Goal: Task Accomplishment & Management: Manage account settings

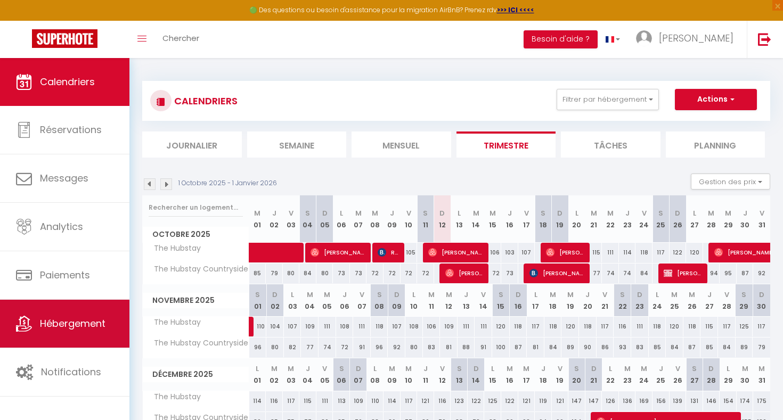
scroll to position [22, 0]
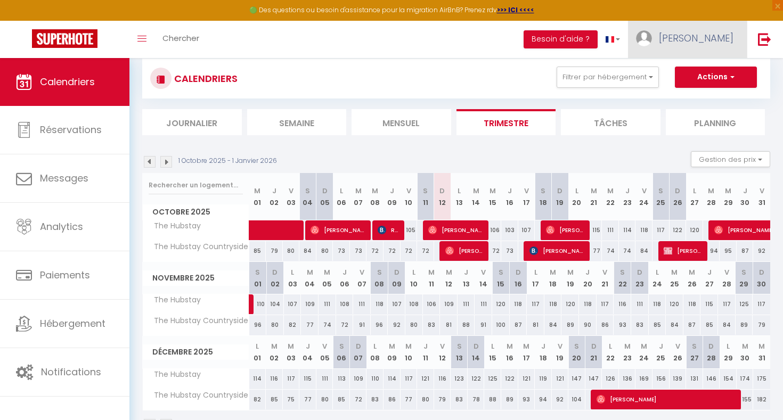
click at [711, 32] on span "[PERSON_NAME]" at bounding box center [696, 37] width 75 height 13
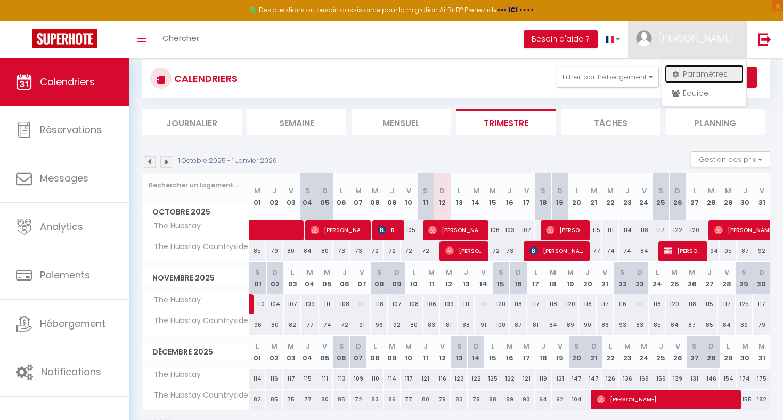
click at [703, 65] on link "Paramètres" at bounding box center [704, 74] width 79 height 18
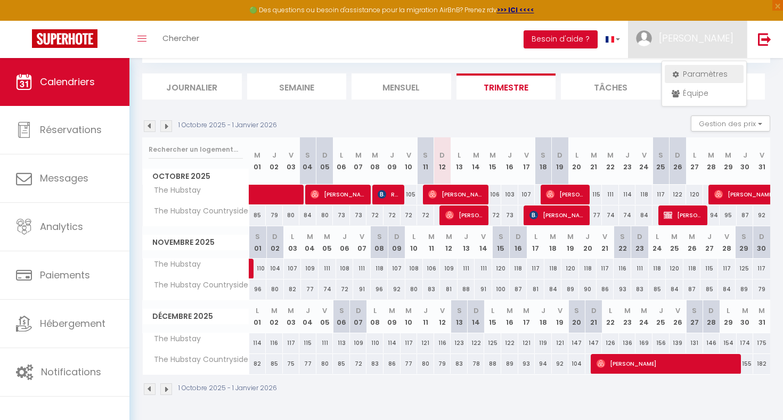
select select "28"
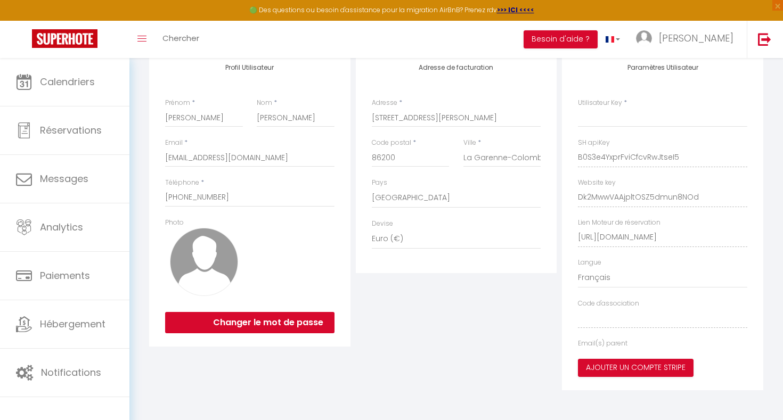
type input "B0S3e4YxprFviCfcvRwJtseI5"
type input "Dk2MwwVAAjpltOSZ5dmun8NOd"
type input "[URL][DOMAIN_NAME]"
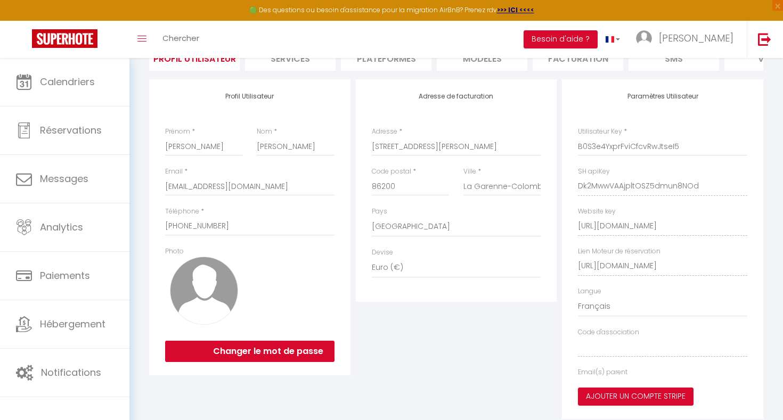
select select "fr"
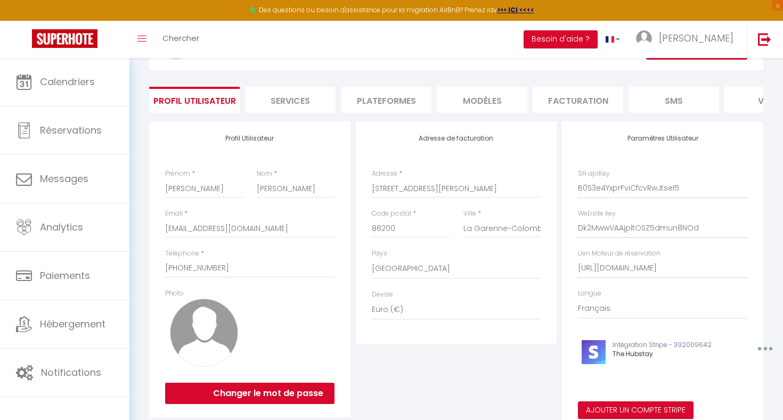
scroll to position [0, 249]
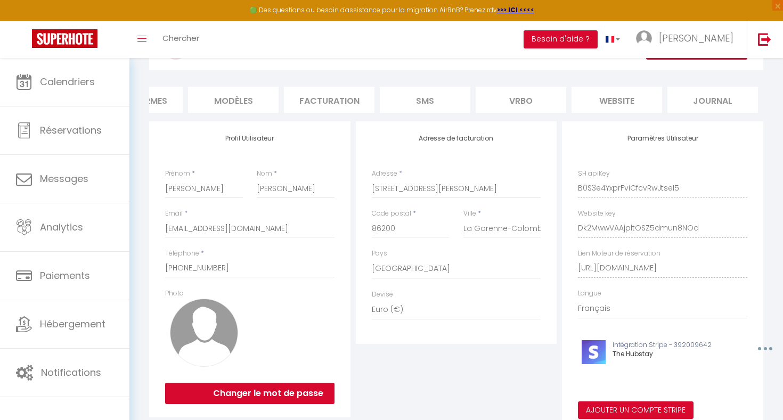
click at [640, 101] on li "website" at bounding box center [617, 100] width 91 height 26
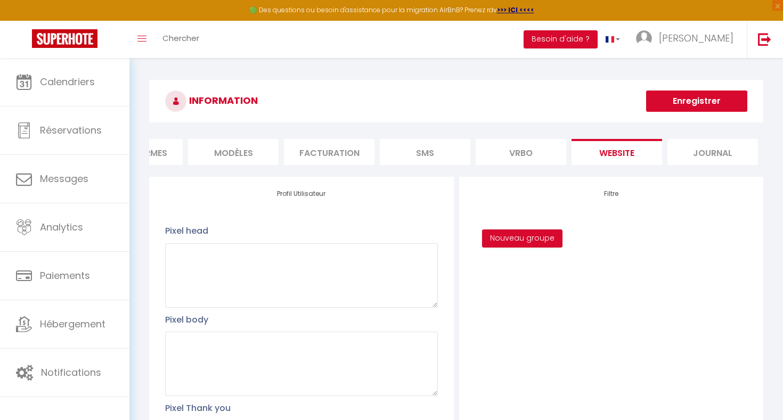
click at [307, 159] on li "Facturation" at bounding box center [329, 152] width 91 height 26
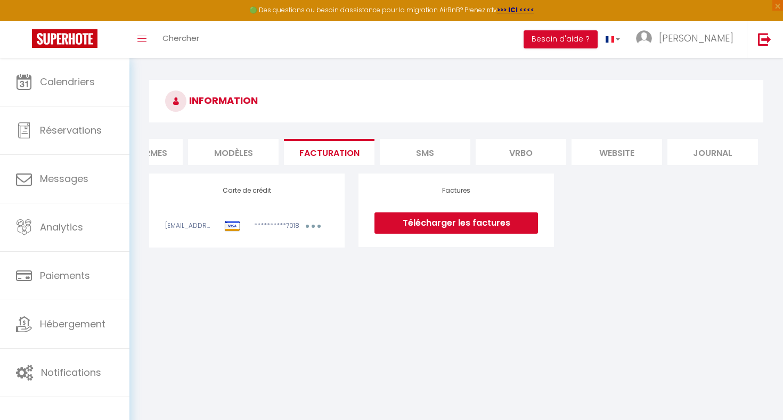
click at [492, 225] on link "Télécharger les factures" at bounding box center [456, 223] width 164 height 21
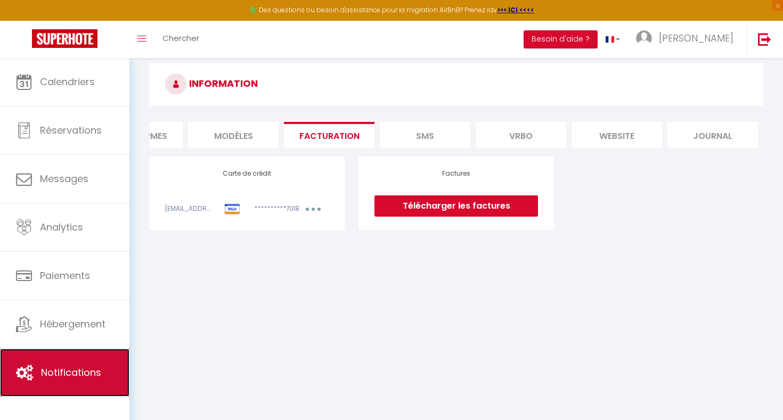
click at [75, 372] on span "Notifications" at bounding box center [71, 372] width 60 height 13
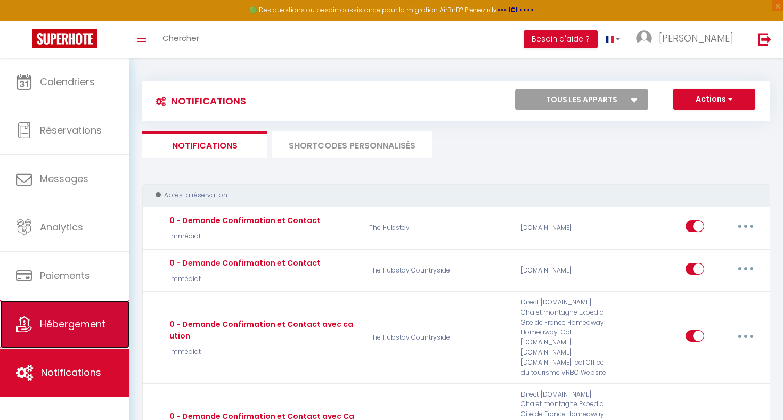
click at [84, 321] on span "Hébergement" at bounding box center [73, 323] width 66 height 13
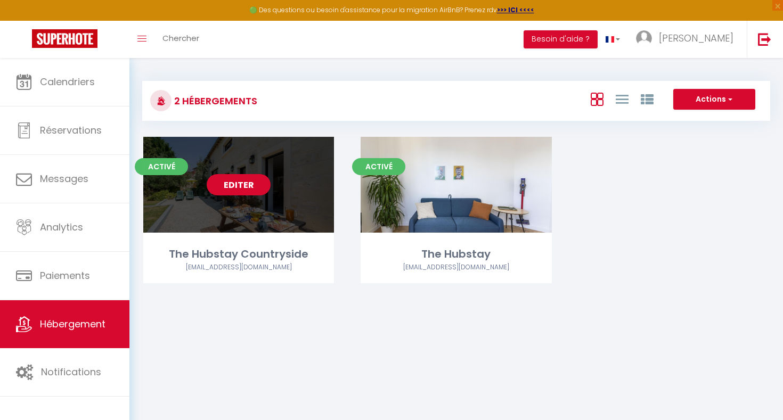
click at [275, 163] on div "Editer" at bounding box center [238, 185] width 191 height 96
select select "3"
select select "2"
select select "1"
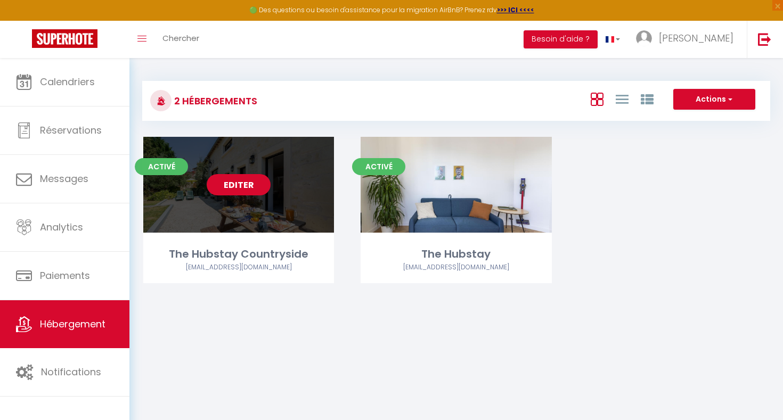
select select
select select "28"
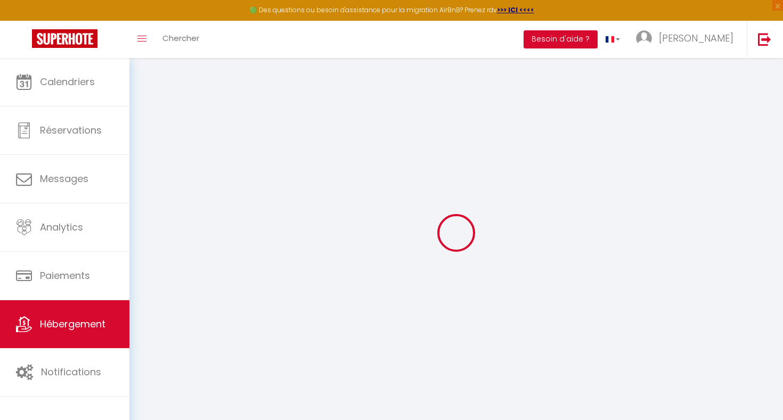
select select
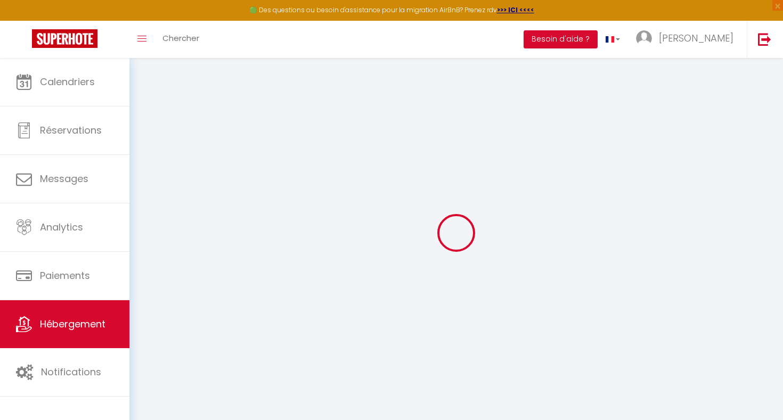
select select
checkbox input "false"
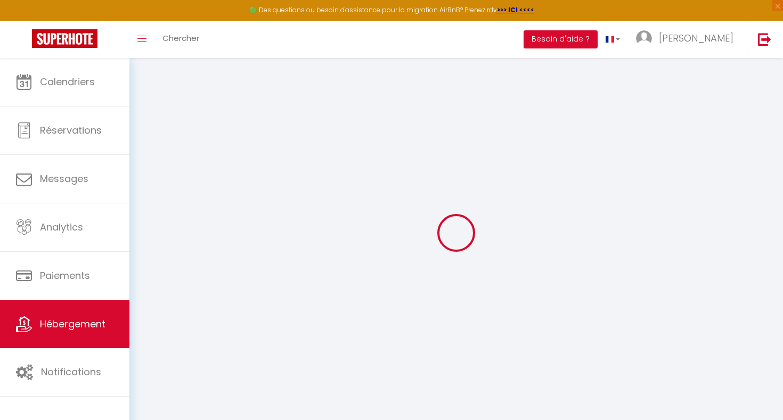
select select
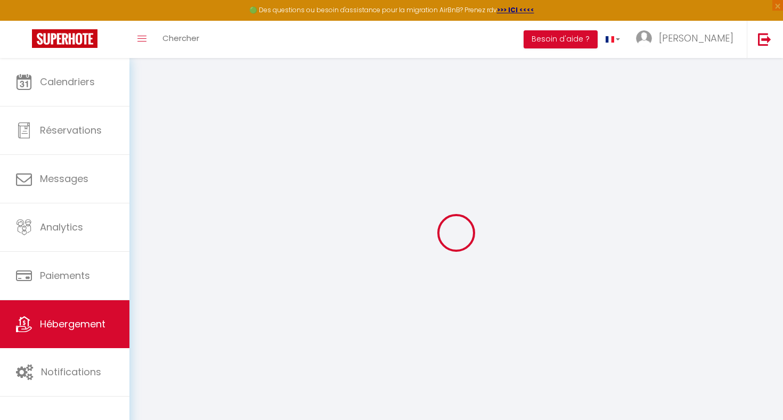
select select
checkbox input "false"
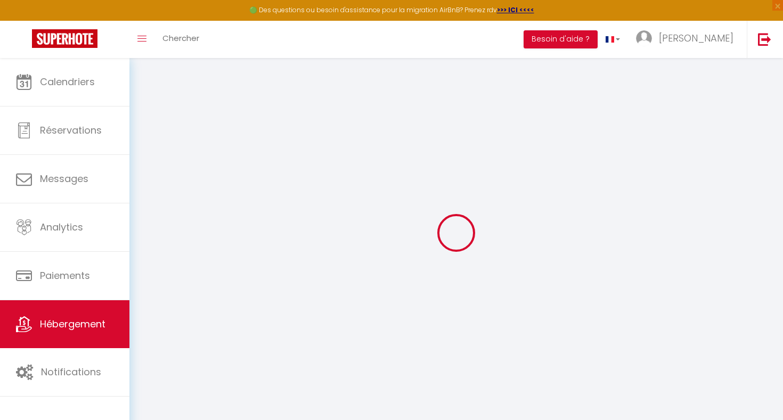
checkbox input "false"
select select
type input "The Hubstay Countryside"
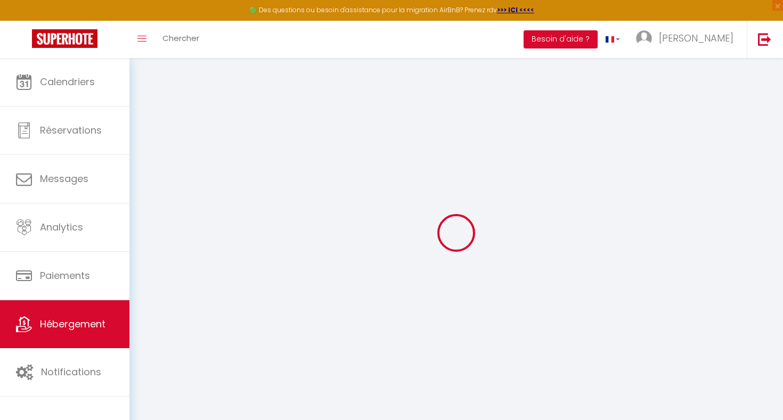
type input "[PERSON_NAME]"
type input "[STREET_ADDRESS]"
type input "92400"
type input "[GEOGRAPHIC_DATA]"
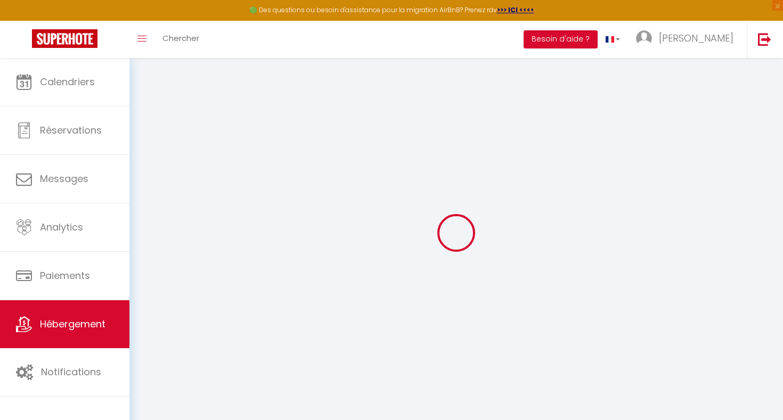
select select "houses"
select select "4"
select select "2"
type input "105"
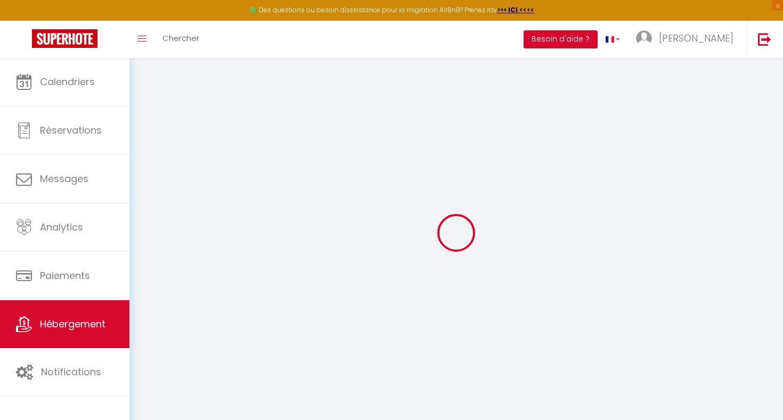
type input "20"
type input "60"
type input "5.5"
type input "5.06"
type input "300"
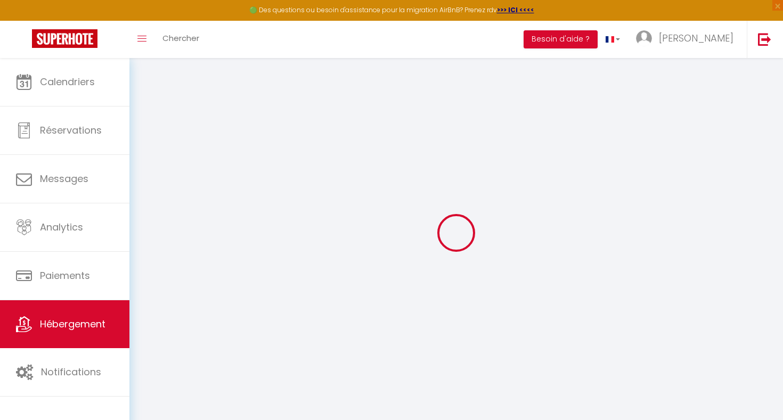
select select
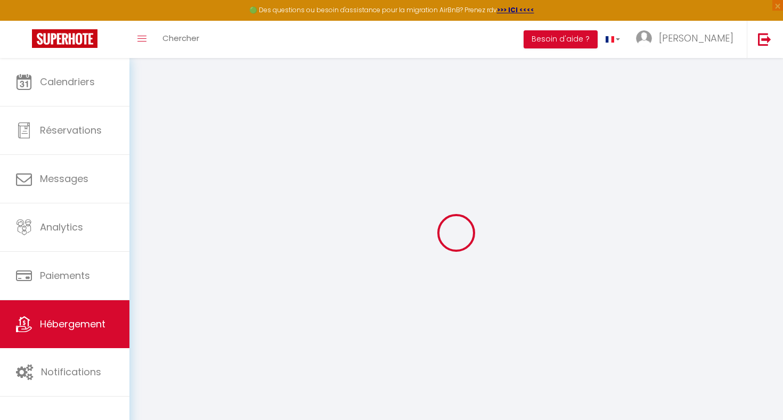
type input "[STREET_ADDRESS]"
type input "86200"
type input "Ranton"
type input "[EMAIL_ADDRESS][DOMAIN_NAME]"
select select "16023"
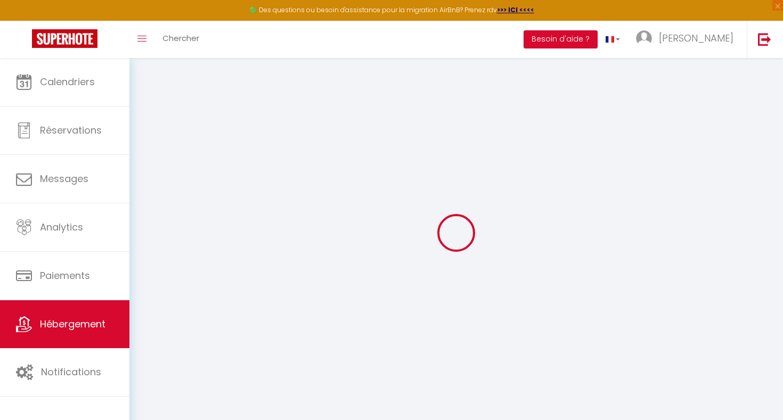
checkbox input "false"
radio input "true"
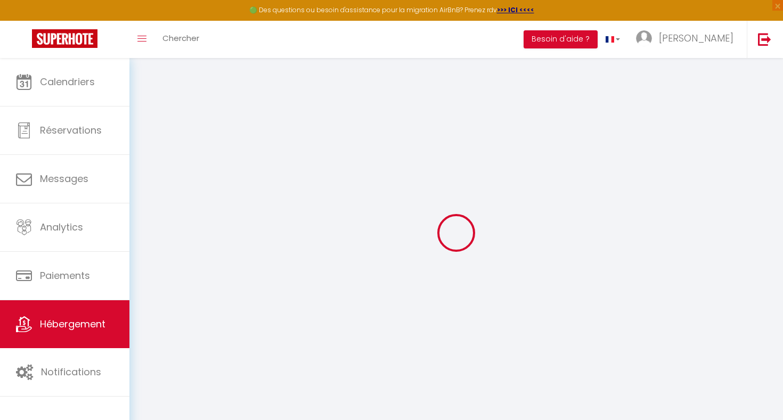
type input "0"
select select
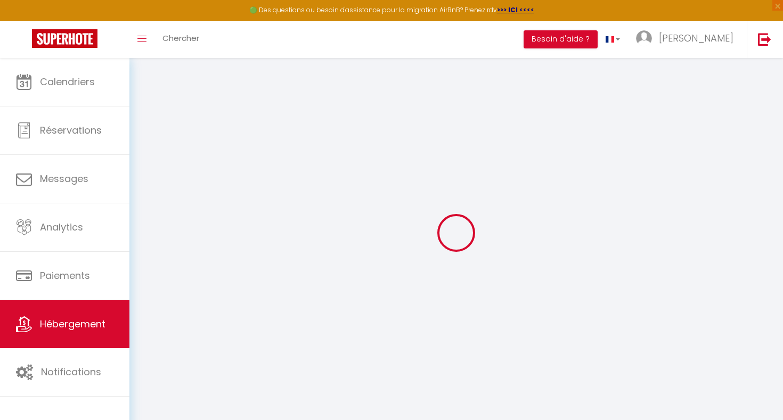
select select
checkbox input "false"
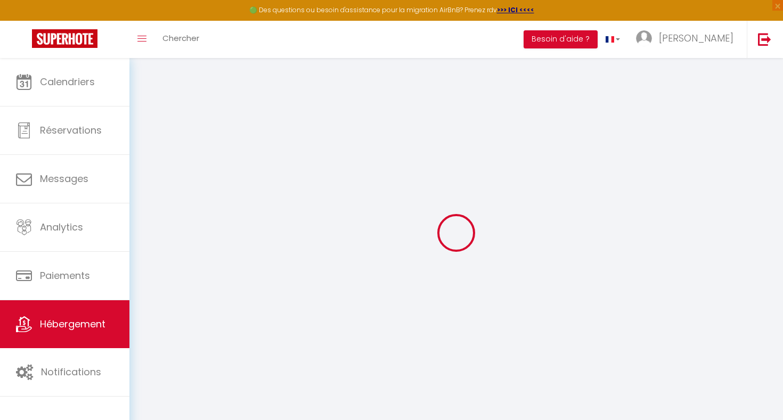
checkbox input "false"
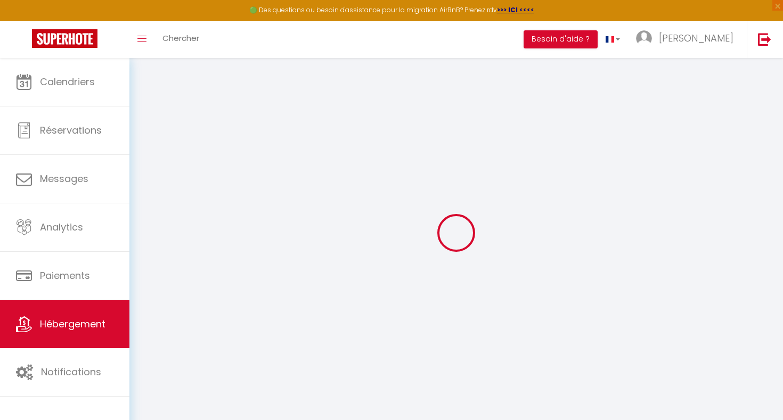
select select "15:00"
select select "23:45"
select select "11:00"
select select "15"
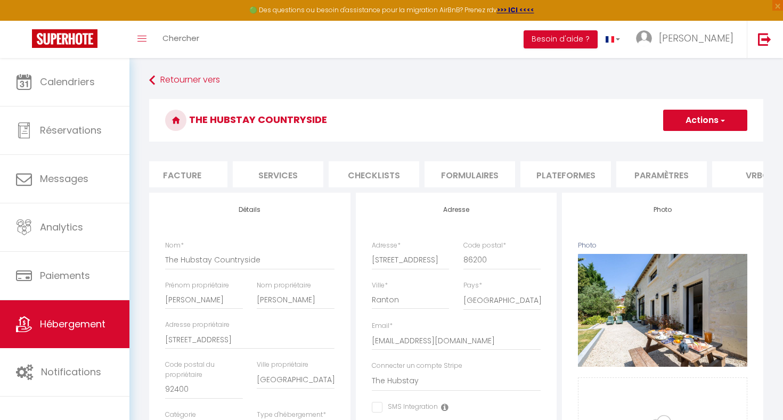
scroll to position [0, 377]
click at [675, 162] on li "website" at bounding box center [681, 174] width 91 height 26
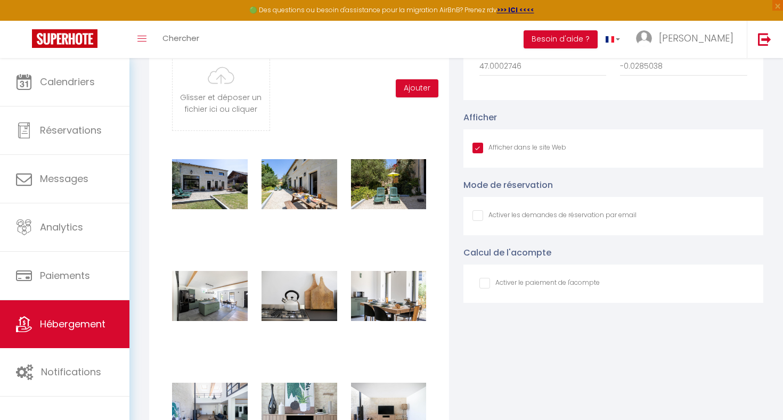
scroll to position [1177, 0]
click at [591, 287] on input "checkbox" at bounding box center [539, 284] width 120 height 11
checkbox input "true"
checkbox input "false"
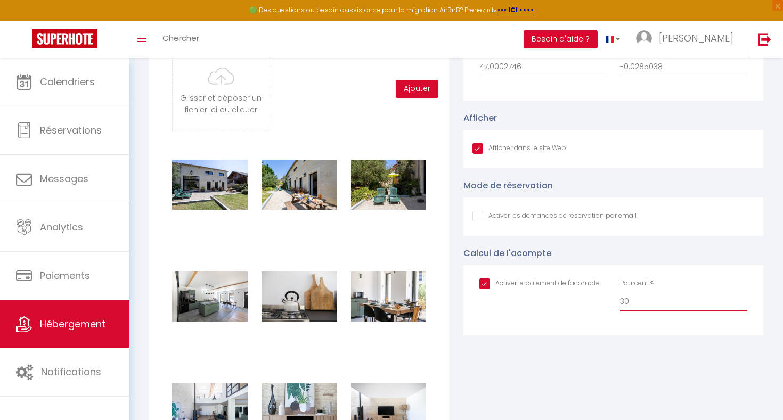
click at [634, 304] on input "30" at bounding box center [683, 301] width 127 height 19
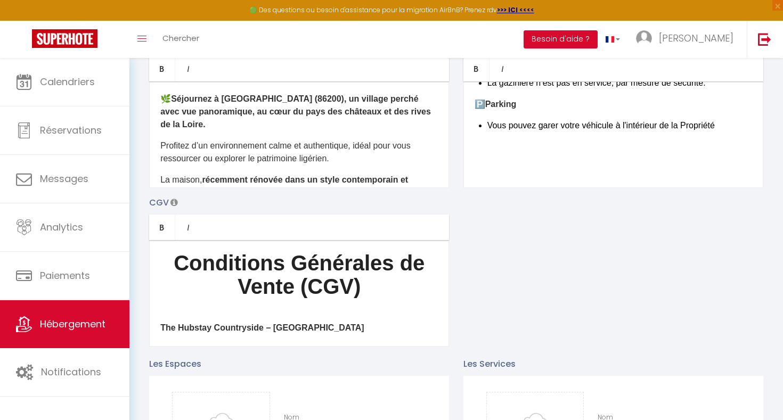
scroll to position [27, 0]
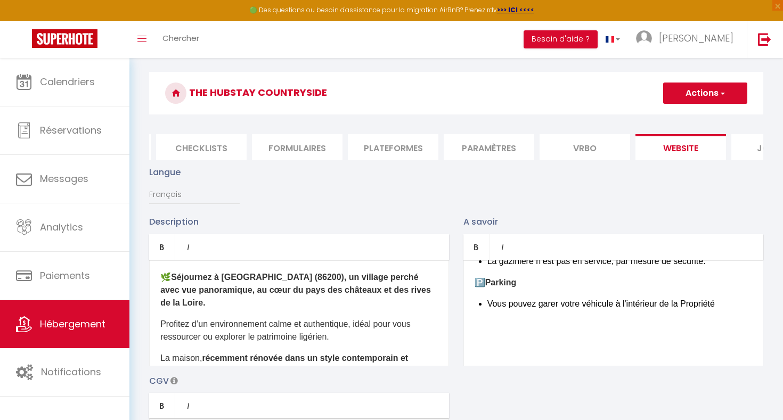
click at [702, 102] on button "Actions" at bounding box center [705, 93] width 84 height 21
click at [697, 116] on input "Enregistrer" at bounding box center [692, 116] width 39 height 11
checkbox input "true"
checkbox input "false"
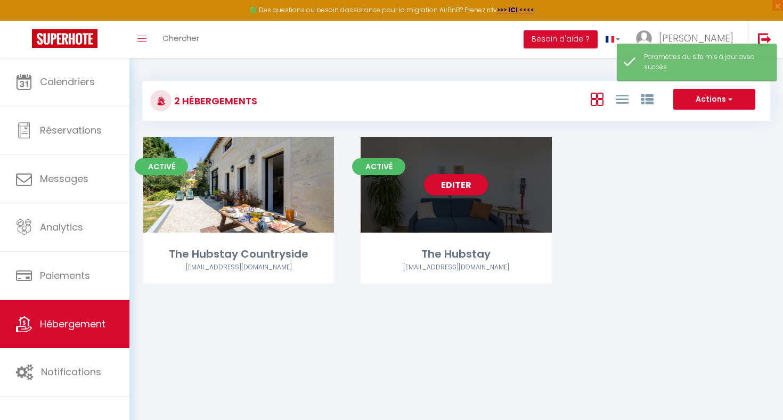
click at [533, 202] on div "Editer" at bounding box center [456, 185] width 191 height 96
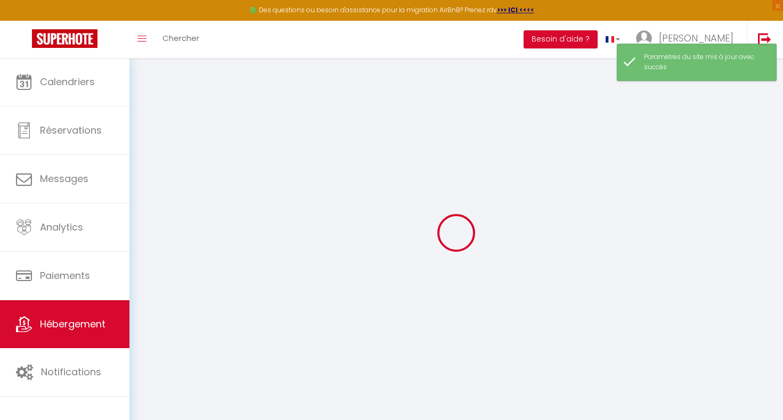
type input "Oups ! Les dates sélectionnées sont indisponibles."
type textarea "Malheureusement les dates sélectionnées sont indisponibles. Nous vous invitons …"
type input "48.9063034"
type input "2.2479324"
checkbox input "true"
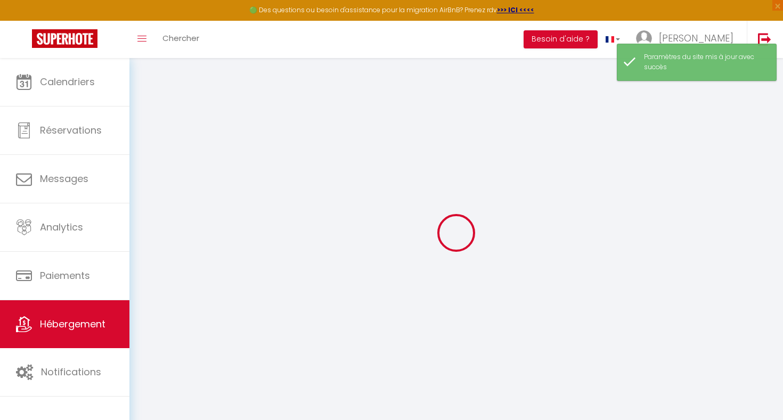
checkbox input "false"
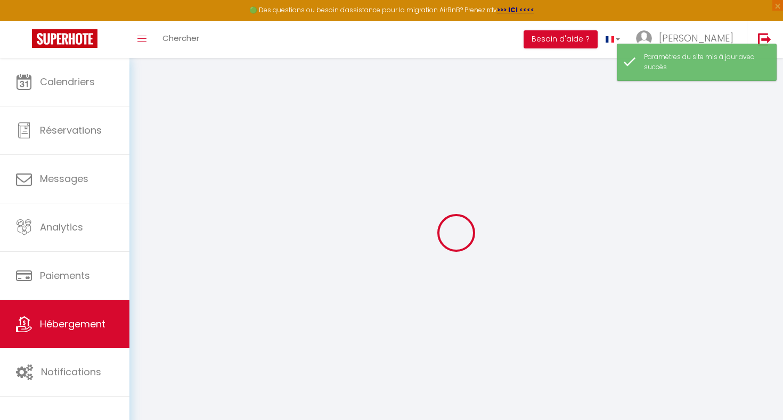
checkbox input "false"
select select "15:00"
select select "23:45"
select select "11:00"
select select "15"
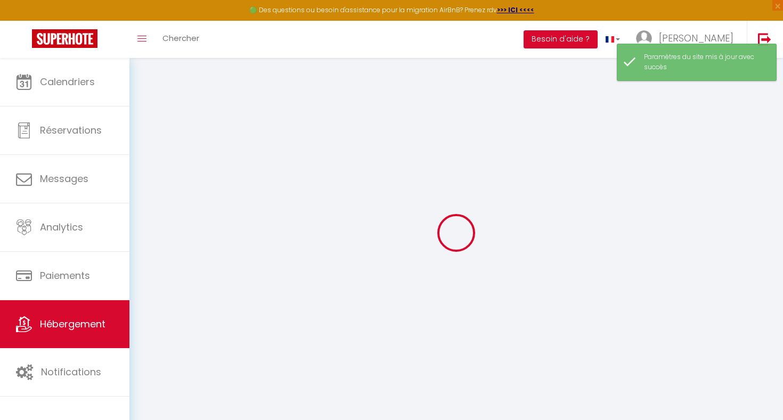
select select "15"
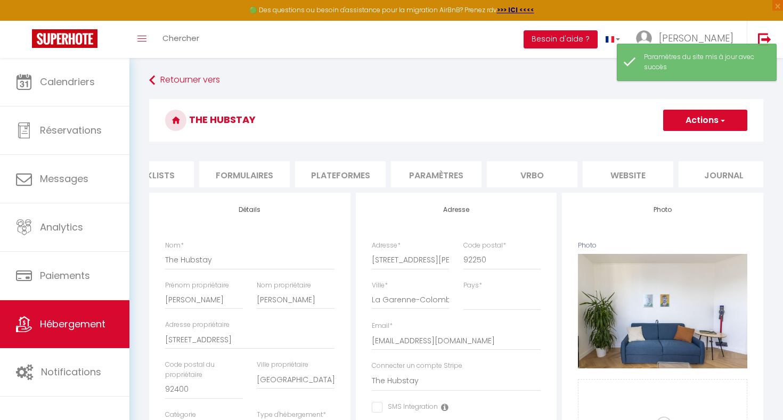
scroll to position [0, 441]
click at [626, 173] on li "website" at bounding box center [617, 174] width 91 height 26
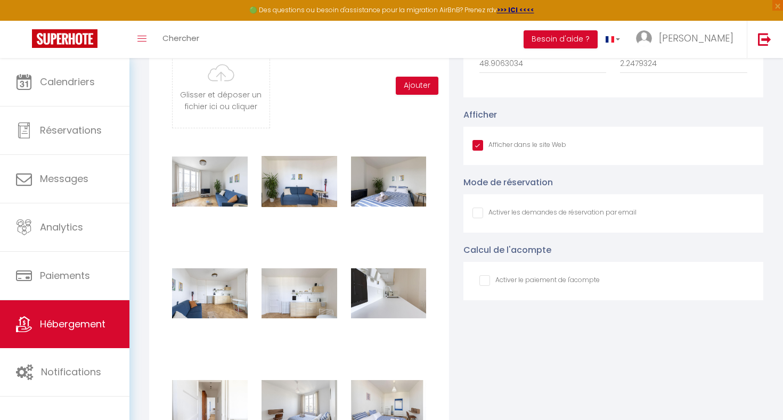
scroll to position [1179, 0]
click at [586, 273] on div "Activer le paiement de l'acompte Pourcent % 30" at bounding box center [613, 282] width 300 height 38
click at [585, 285] on input "checkbox" at bounding box center [539, 281] width 120 height 11
checkbox input "true"
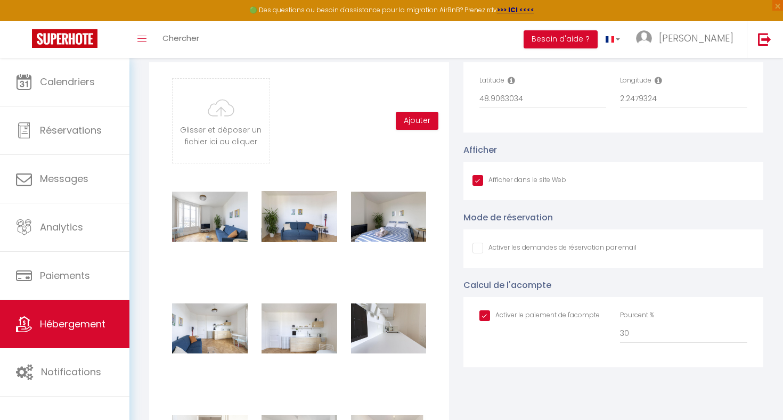
scroll to position [1141, 0]
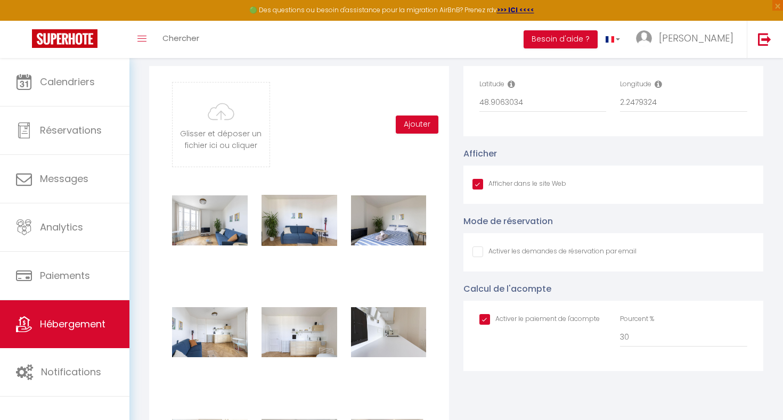
click at [585, 250] on input "Afficher dans le site Web" at bounding box center [555, 252] width 164 height 11
checkbox input "true"
click at [585, 250] on input "Afficher dans le site Web" at bounding box center [555, 252] width 164 height 11
checkbox input "false"
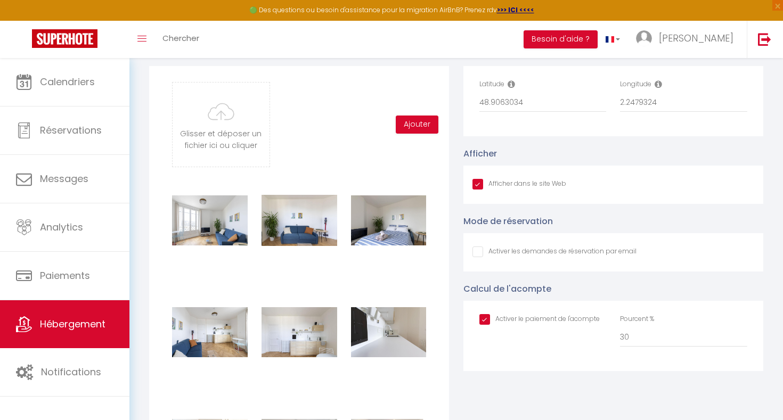
checkbox input "true"
click at [604, 256] on input "Afficher dans le site Web" at bounding box center [555, 252] width 164 height 11
checkbox input "true"
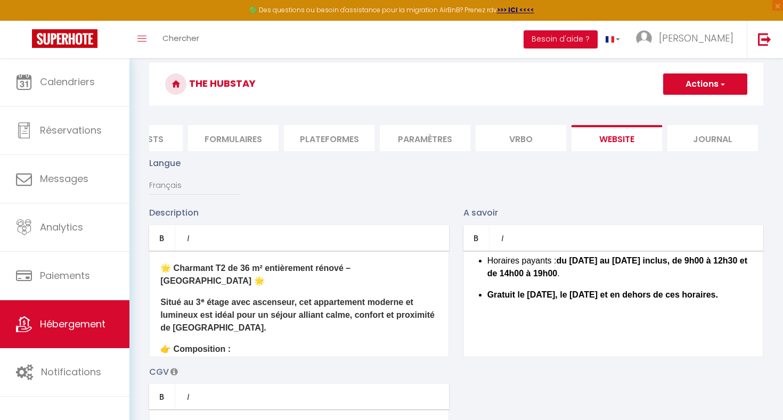
scroll to position [38, 0]
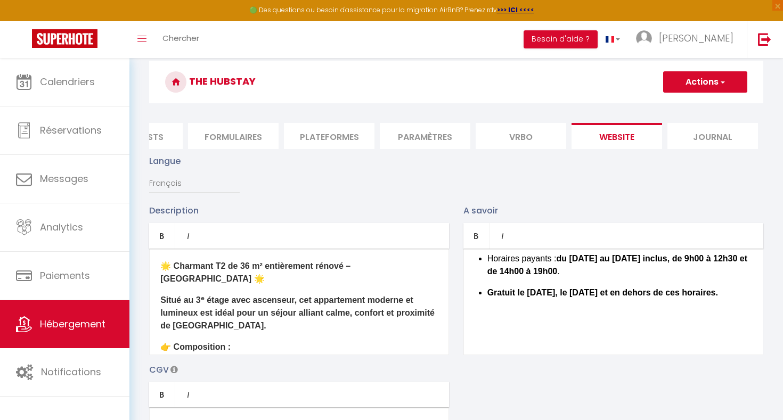
click at [702, 83] on button "Actions" at bounding box center [705, 81] width 84 height 21
click at [694, 109] on input "Enregistrer" at bounding box center [692, 105] width 39 height 11
checkbox input "true"
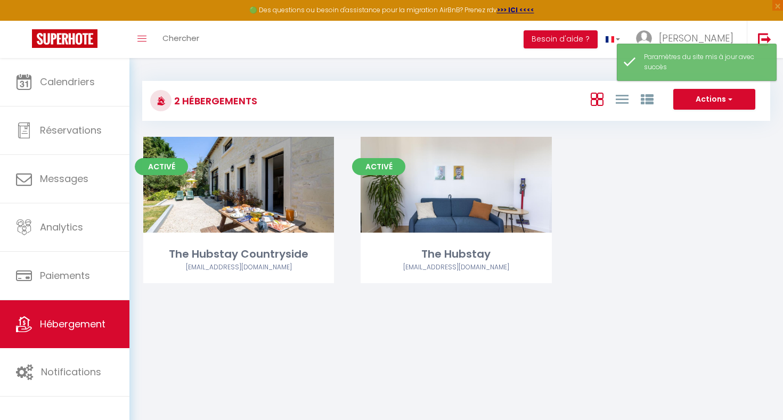
scroll to position [12, 0]
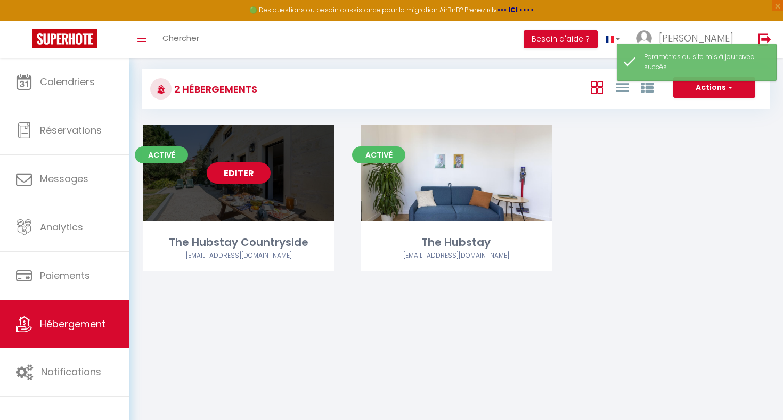
click at [286, 198] on div "Editer" at bounding box center [238, 173] width 191 height 96
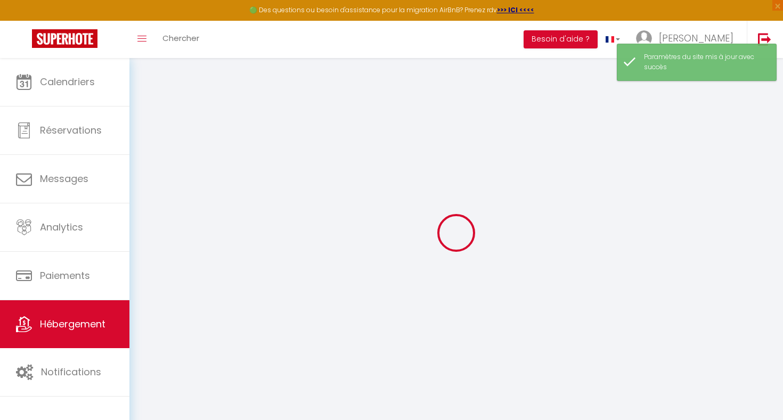
select select
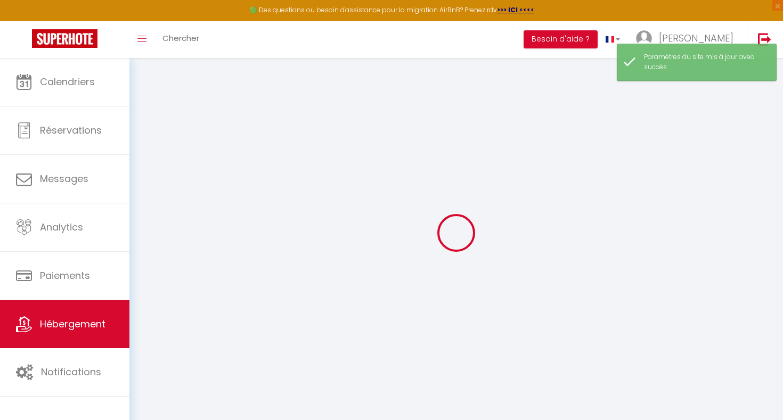
select select
checkbox input "false"
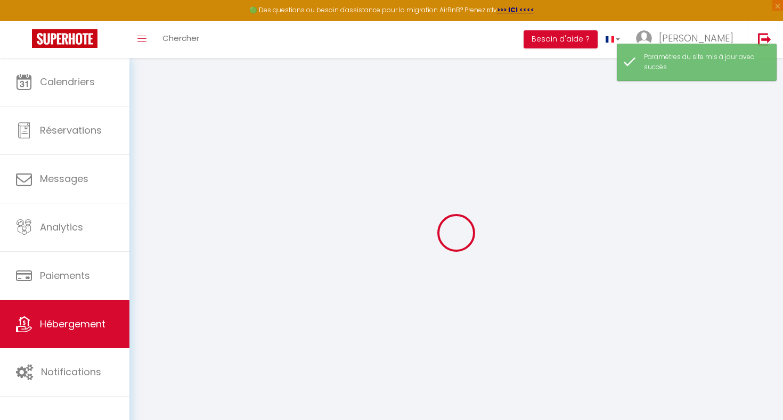
select select
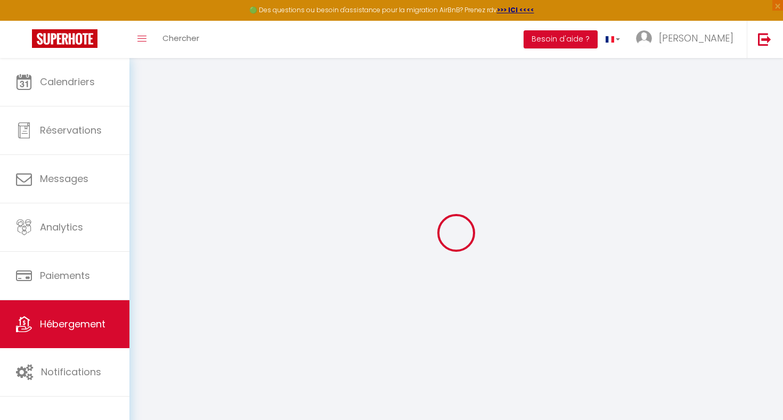
type input "The Hubstay Countryside"
type input "[PERSON_NAME]"
type input "[STREET_ADDRESS]"
type input "92400"
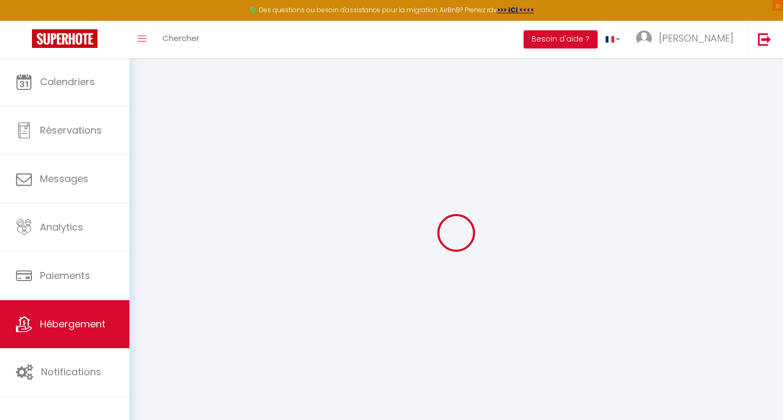
type input "[GEOGRAPHIC_DATA]"
select select "houses"
select select "4"
select select "2"
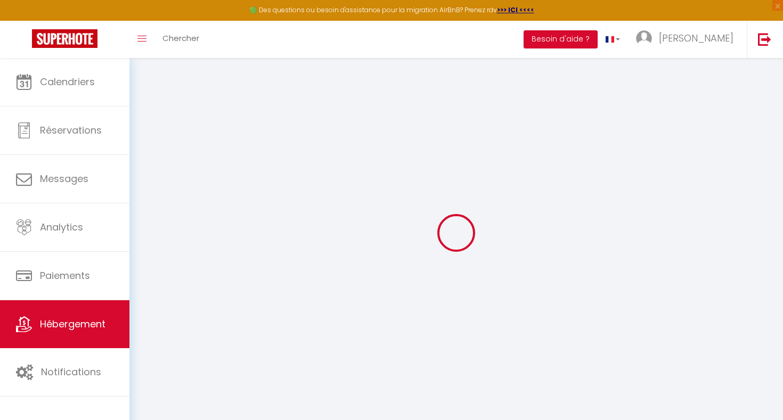
type input "105"
type input "20"
type input "60"
type input "5.5"
type input "5.06"
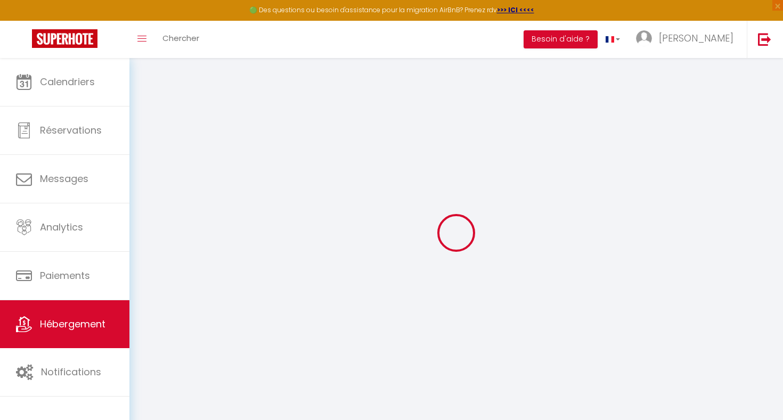
type input "300"
select select
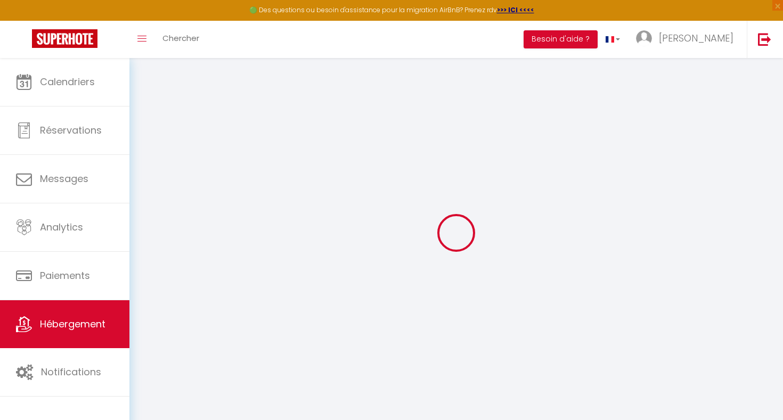
select select
type input "[STREET_ADDRESS]"
type input "86200"
type input "Ranton"
type input "[EMAIL_ADDRESS][DOMAIN_NAME]"
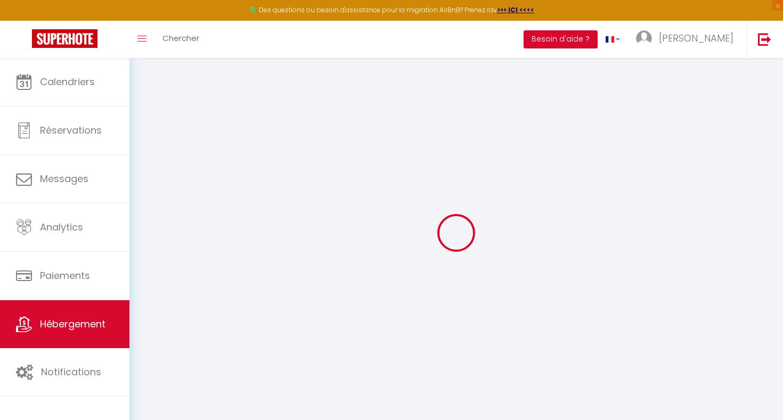
select select "16023"
checkbox input "false"
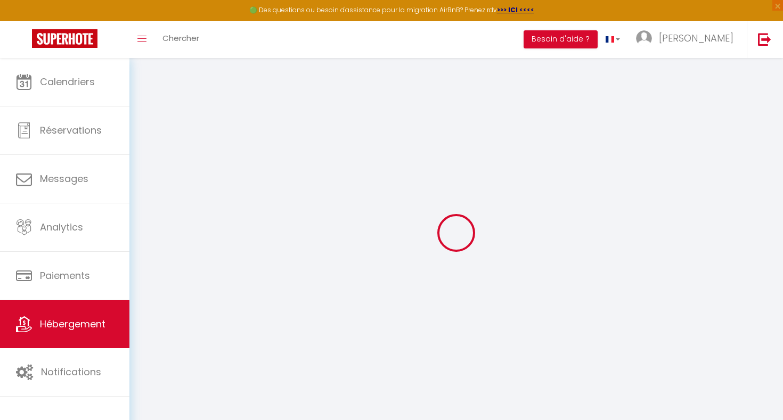
radio input "true"
type input "0"
select select
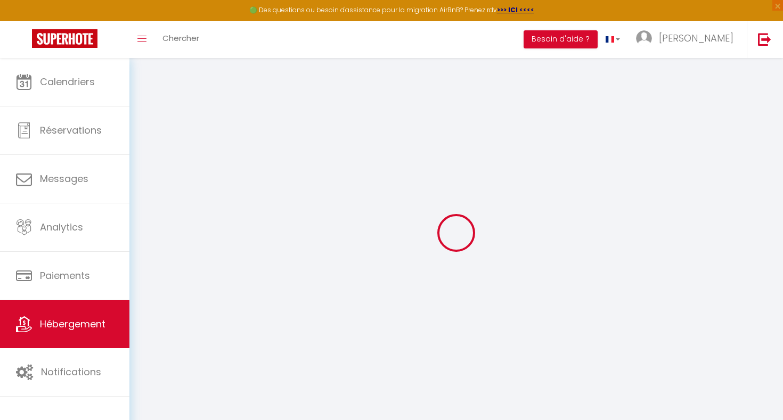
select select
checkbox input "false"
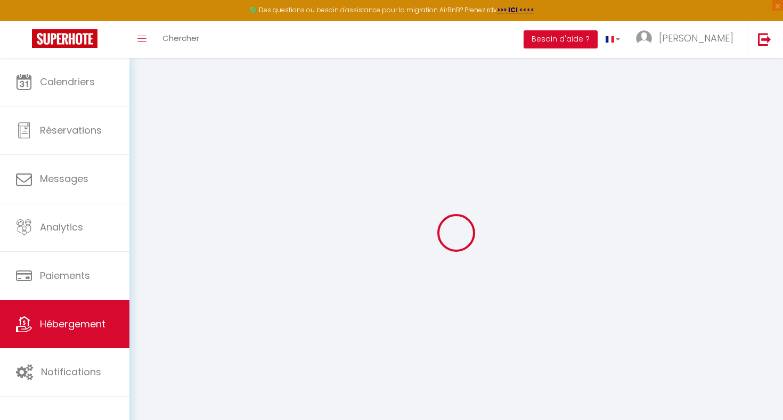
checkbox input "false"
select select
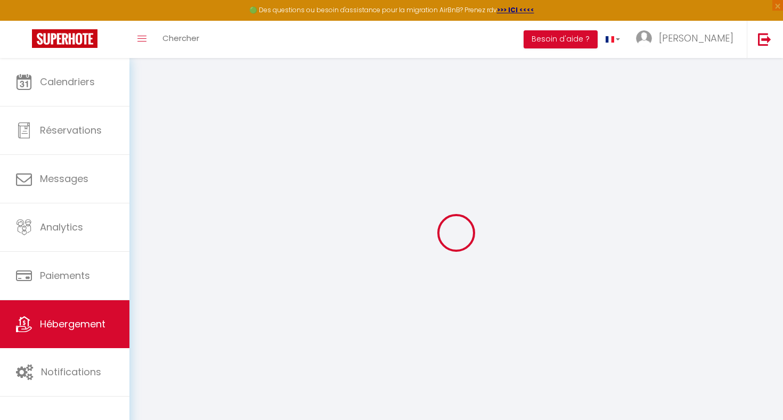
select select
checkbox input "false"
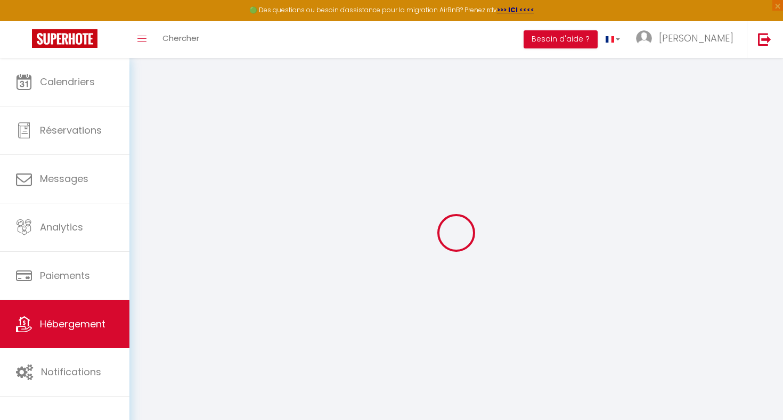
checkbox input "false"
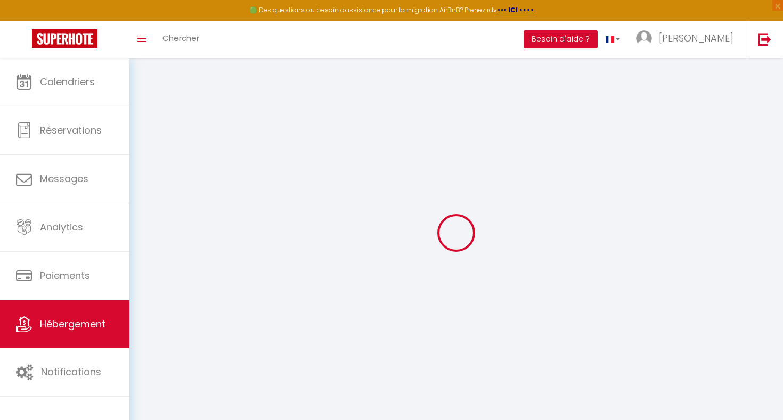
select select "15:00"
select select "23:45"
select select "11:00"
select select "15"
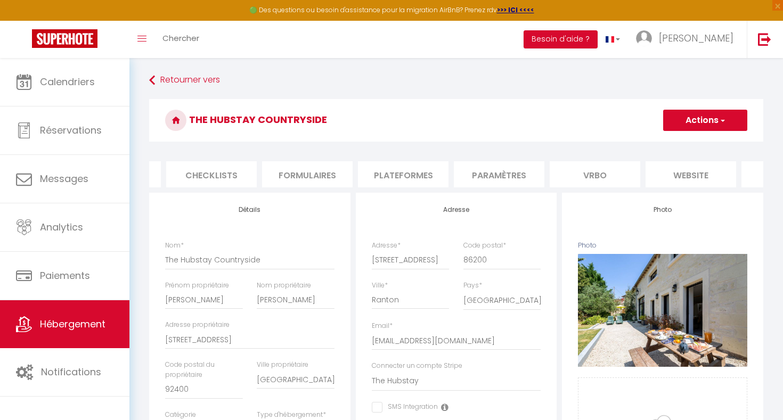
scroll to position [0, 441]
click at [632, 172] on li "website" at bounding box center [617, 174] width 91 height 26
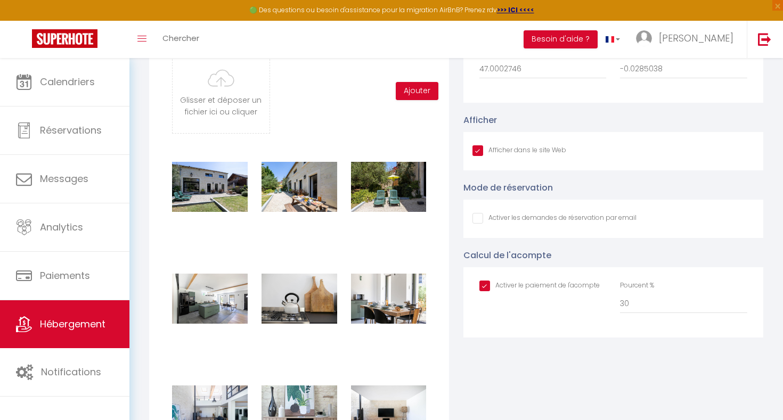
scroll to position [1137, 0]
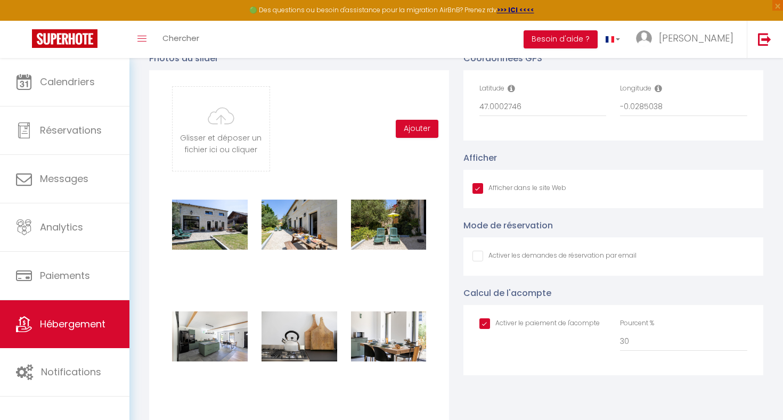
click at [524, 253] on input "Afficher dans le site Web" at bounding box center [555, 256] width 164 height 11
checkbox input "true"
click at [629, 54] on link at bounding box center [613, 39] width 31 height 37
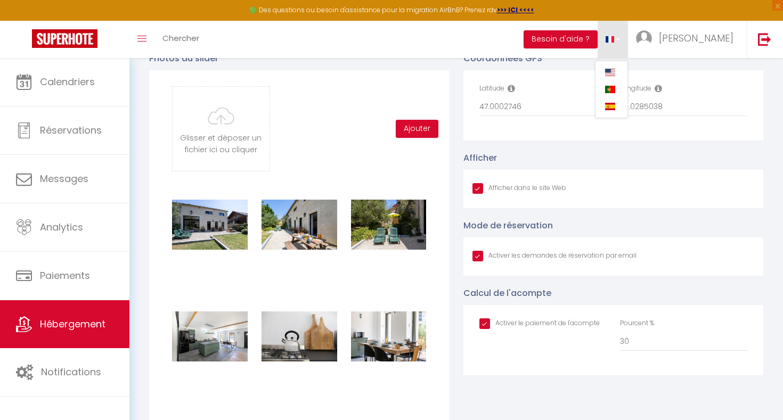
click at [746, 89] on div "Longitude -0.0285038" at bounding box center [683, 100] width 127 height 33
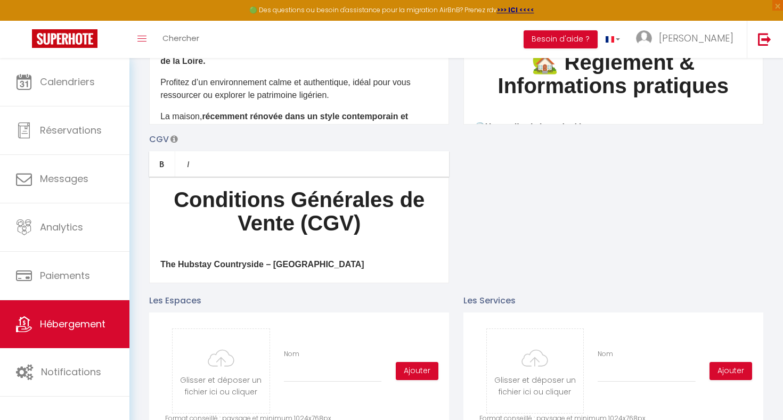
scroll to position [0, 0]
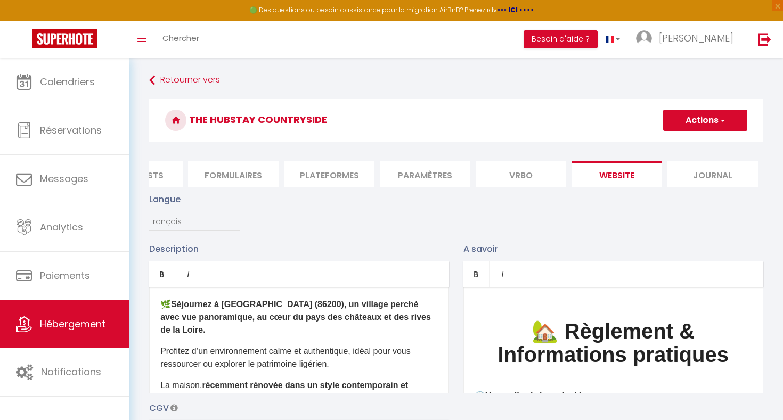
click at [713, 129] on button "Actions" at bounding box center [705, 120] width 84 height 21
click at [702, 144] on input "Enregistrer" at bounding box center [692, 144] width 39 height 11
checkbox input "true"
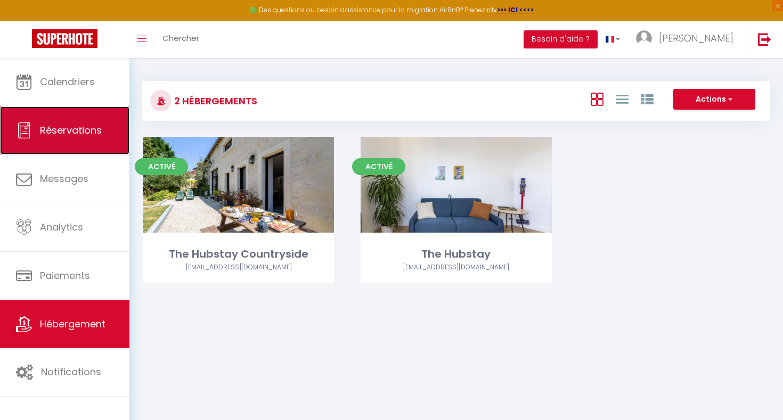
click at [97, 109] on link "Réservations" at bounding box center [64, 131] width 129 height 48
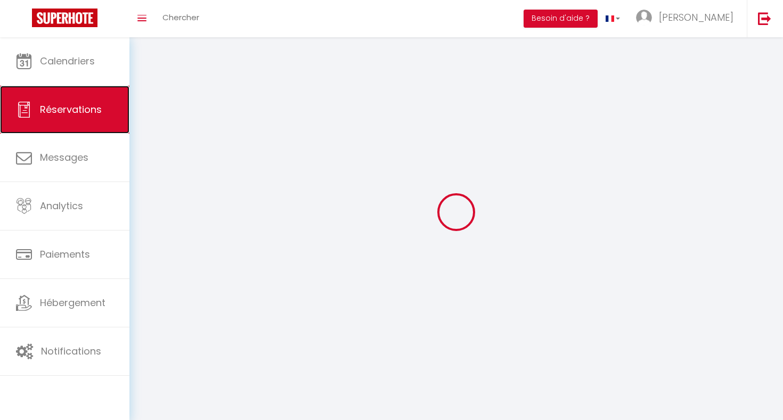
click at [105, 86] on link "Réservations" at bounding box center [64, 110] width 129 height 48
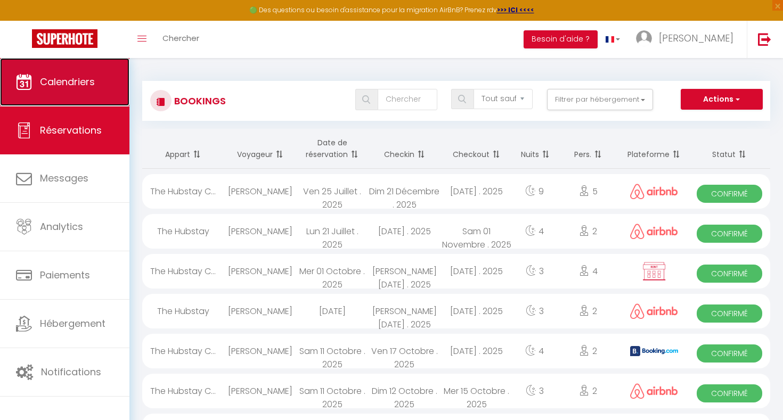
click at [85, 92] on link "Calendriers" at bounding box center [64, 82] width 129 height 48
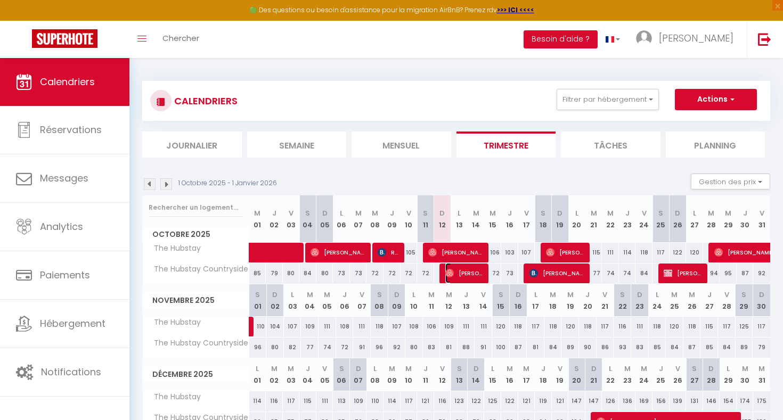
click at [477, 274] on span "[PERSON_NAME]" at bounding box center [465, 273] width 40 height 20
select select "OK"
